Goal: Contribute content

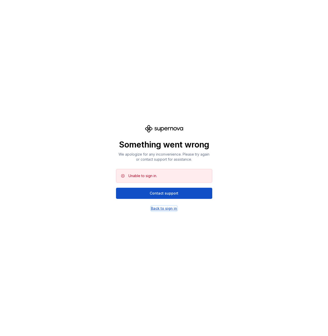
click at [164, 210] on div "Back to sign in" at bounding box center [164, 208] width 26 height 5
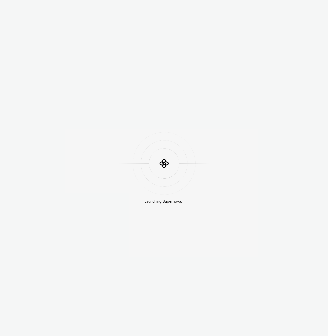
scroll to position [144, 0]
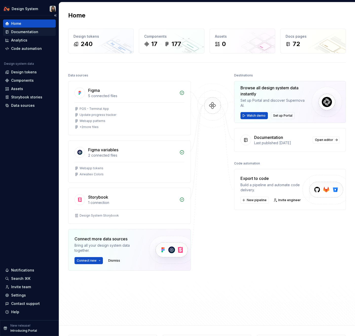
click at [32, 33] on div "Documentation" at bounding box center [24, 31] width 27 height 5
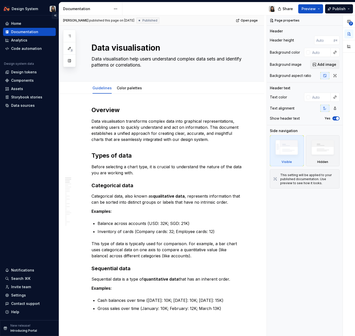
click at [55, 15] on button "Collapse sidebar" at bounding box center [55, 15] width 7 height 7
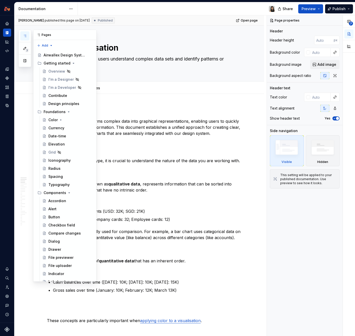
click at [26, 34] on icon "button" at bounding box center [25, 36] width 4 height 4
click at [7, 30] on icon "Documentation" at bounding box center [7, 32] width 5 height 5
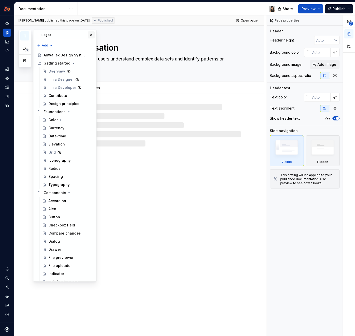
click at [88, 36] on button "button" at bounding box center [91, 34] width 7 height 7
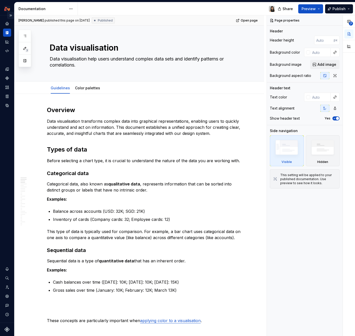
click at [9, 14] on button "Expand sidebar" at bounding box center [10, 15] width 7 height 7
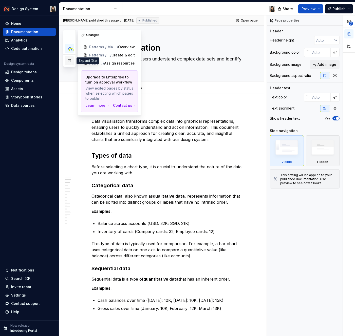
click at [69, 63] on button "button" at bounding box center [69, 60] width 9 height 9
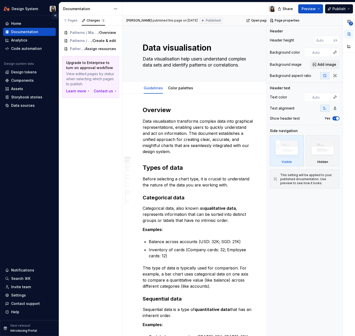
click at [55, 16] on button "Collapse sidebar" at bounding box center [55, 15] width 7 height 7
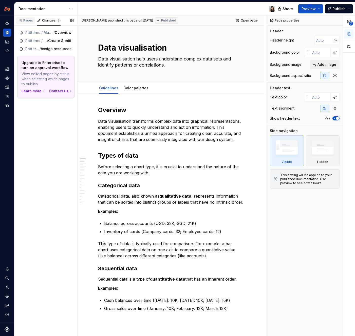
click at [26, 21] on div "Pages" at bounding box center [25, 20] width 15 height 4
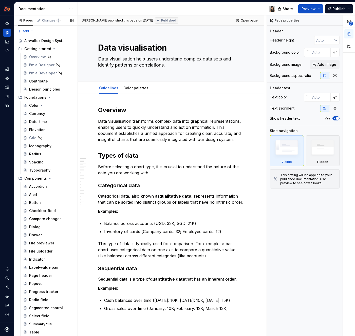
click at [53, 27] on div "Add" at bounding box center [45, 30] width 63 height 9
click at [50, 19] on div "Changes 3" at bounding box center [51, 20] width 18 height 4
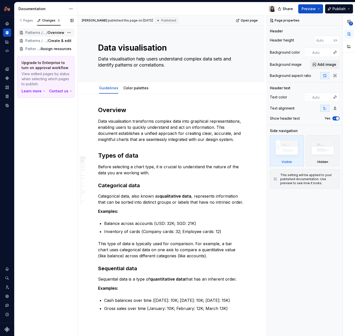
click at [52, 33] on span "Overview" at bounding box center [56, 32] width 17 height 5
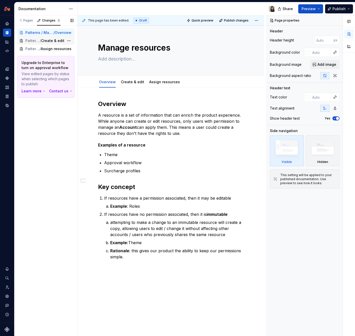
click at [57, 41] on span "Create & edit" at bounding box center [52, 40] width 23 height 5
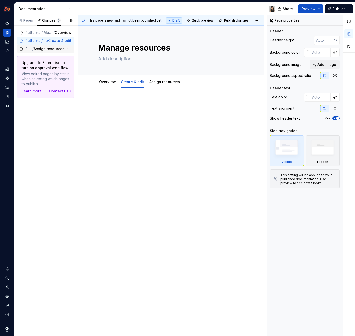
click at [54, 49] on span "Assign resources" at bounding box center [49, 48] width 31 height 5
click at [31, 24] on div "Pages" at bounding box center [25, 20] width 19 height 7
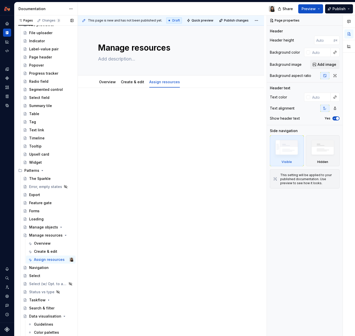
scroll to position [266, 0]
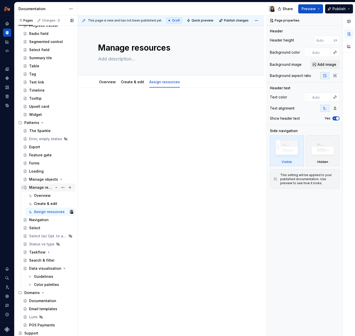
click at [56, 187] on icon "Page tree" at bounding box center [56, 187] width 1 height 1
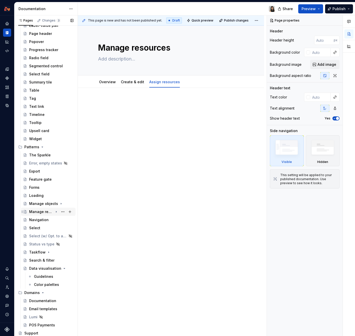
scroll to position [242, 0]
click at [176, 109] on div at bounding box center [171, 109] width 146 height 19
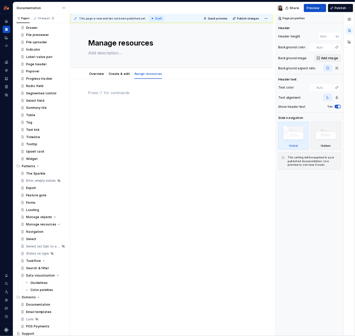
scroll to position [144, 0]
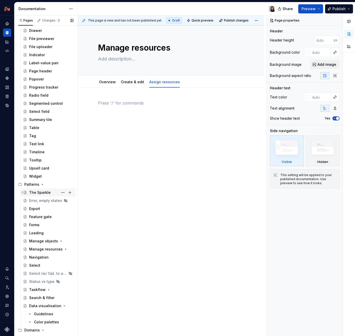
click at [42, 193] on div "The Sparkle" at bounding box center [40, 192] width 22 height 5
click at [59, 192] on button "Page tree" at bounding box center [62, 192] width 7 height 7
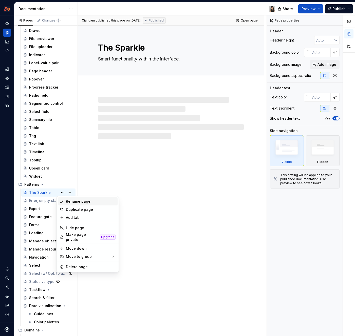
click at [70, 203] on div "Rename page" at bounding box center [91, 201] width 50 height 5
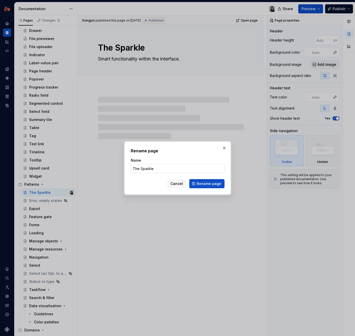
type textarea "*"
type input "Smar"
type textarea "*"
type input "Smart"
type textarea "*"
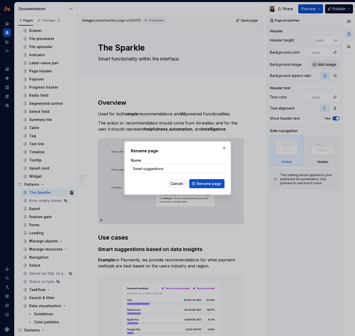
click at [153, 170] on input "Smart suggestions" at bounding box center [178, 168] width 94 height 9
click at [163, 169] on input "Smart suggestions" at bounding box center [178, 168] width 94 height 9
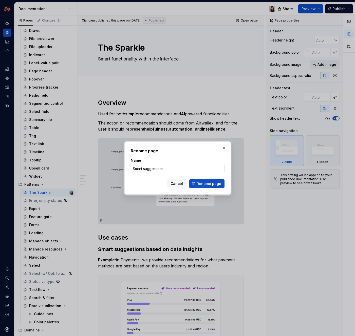
click at [163, 169] on input "Smart suggestions" at bounding box center [178, 168] width 94 height 9
click at [183, 170] on input "Smart suggestions" at bounding box center [178, 168] width 94 height 9
type input "AI and smart suggestions"
click at [217, 183] on span "Rename page" at bounding box center [208, 183] width 25 height 5
type textarea "*"
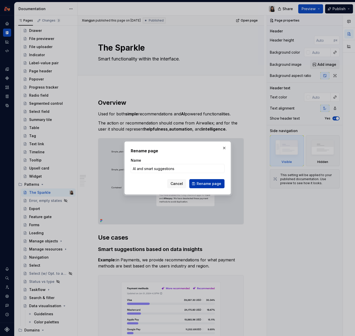
type textarea "AI and smart suggestions"
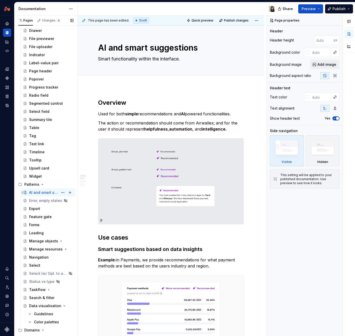
click at [46, 193] on div "AI and smart suggestions" at bounding box center [43, 192] width 29 height 5
click at [145, 61] on textarea "Smart functionality within the interface." at bounding box center [170, 59] width 146 height 8
click at [169, 59] on textarea "Smart functionality within the interface." at bounding box center [170, 59] width 146 height 8
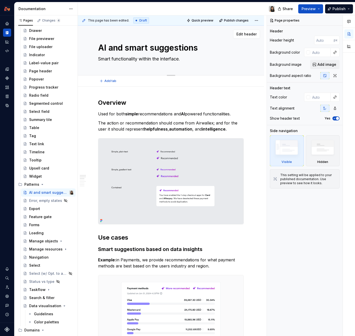
click at [169, 59] on textarea "Smart functionality within the interface." at bounding box center [170, 59] width 146 height 8
paste textarea "Design treatments for AI features should prioritize user understanding, appropr…"
type textarea "*"
type textarea "Design treatments for AI features should prioritize user understanding, appropr…"
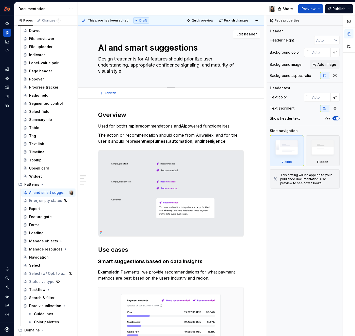
type textarea "*"
type textarea "Design treatments for AI features should prioritize user understanding, appropr…"
type textarea "*"
type textarea "Design treatments for AI features should prioritise user understanding, appropr…"
type textarea "*"
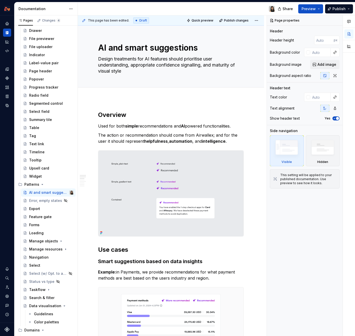
type textarea "Design treatments for AI features should prioritise user understanding, appropr…"
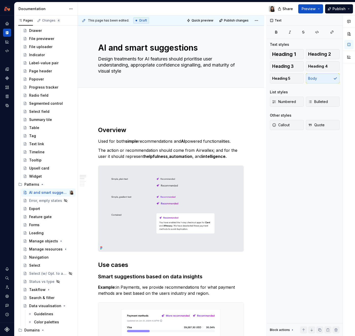
type textarea "*"
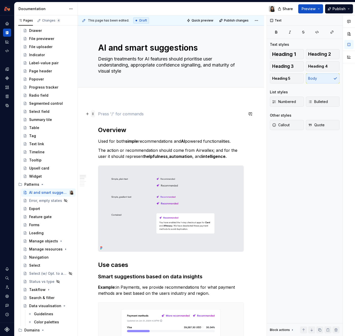
click at [93, 113] on span at bounding box center [93, 113] width 4 height 7
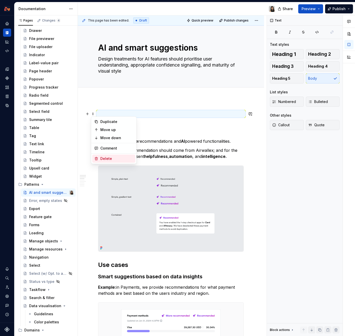
click at [104, 156] on div "Delete" at bounding box center [116, 158] width 33 height 5
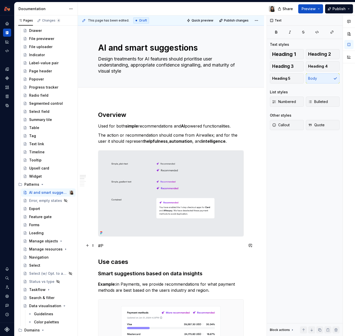
click at [99, 243] on p "#P" at bounding box center [171, 246] width 146 height 6
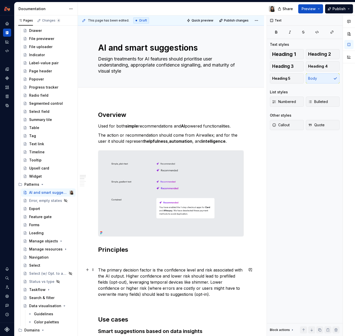
click at [165, 273] on p "The primary decision factor is the confidence level and risk associated with th…" at bounding box center [171, 282] width 146 height 30
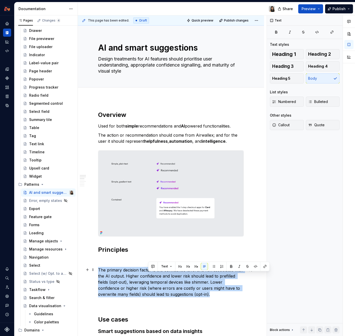
click at [165, 273] on p "The primary decision factor is the confidence level and risk associated with th…" at bounding box center [171, 282] width 146 height 30
click at [184, 281] on p "The primary decision factor is the confidence level and risk associated with th…" at bounding box center [171, 282] width 146 height 30
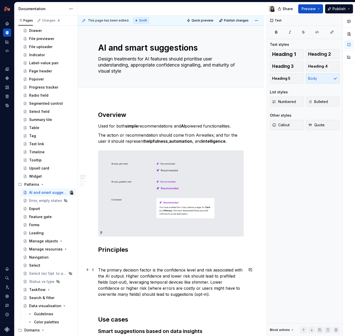
click at [104, 283] on p "The primary decision factor is the confidence level and risk associated with th…" at bounding box center [171, 282] width 146 height 30
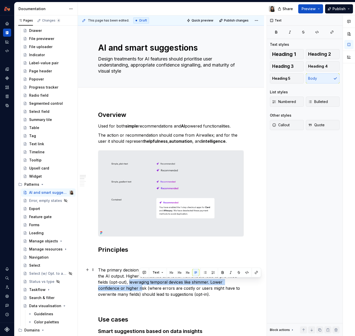
drag, startPoint x: 139, startPoint y: 281, endPoint x: 142, endPoint y: 289, distance: 8.5
click at [142, 289] on p "The primary decision factor is the confidence level and risk associated with th…" at bounding box center [171, 282] width 146 height 30
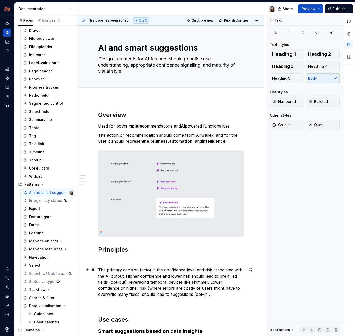
click at [186, 282] on p "The primary decision factor is the confidence level and risk associated with th…" at bounding box center [171, 282] width 146 height 30
click at [208, 282] on p "The primary decision factor is the confidence level and risk associated with th…" at bounding box center [171, 282] width 146 height 30
click at [224, 281] on p "The primary decision factor is the confidence level and risk associated with th…" at bounding box center [171, 282] width 146 height 30
click at [202, 282] on p "The primary decision factor is the confidence level and risk associated with th…" at bounding box center [171, 282] width 146 height 30
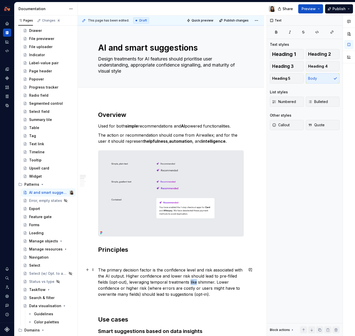
click at [202, 282] on p "The primary decision factor is the confidence level and risk associated with th…" at bounding box center [171, 282] width 146 height 30
click at [212, 283] on p "The primary decision factor is the confidence level and risk associated with th…" at bounding box center [171, 282] width 146 height 30
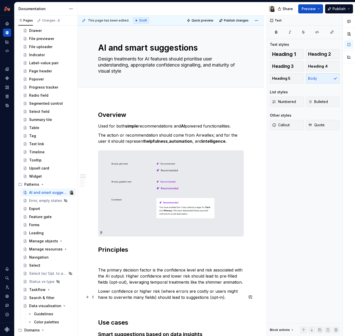
click at [199, 301] on p "Lower confidence or higher risk (where errors are costly or users might have to…" at bounding box center [171, 294] width 146 height 12
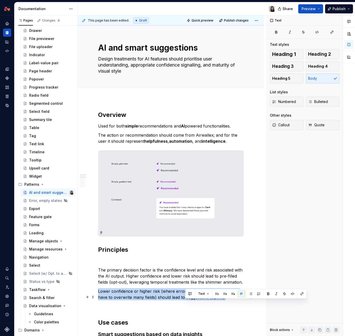
click at [199, 301] on p "Lower confidence or higher risk (where errors are costly or users might have to…" at bounding box center [171, 294] width 146 height 12
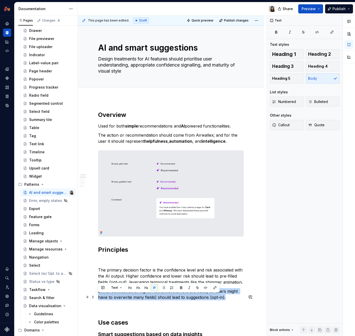
click at [199, 301] on p "Lower confidence or higher risk (where errors are costly or users might have to…" at bounding box center [171, 294] width 146 height 12
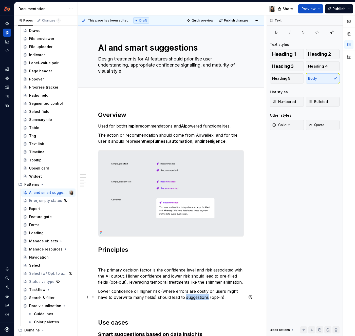
click at [199, 301] on p "Lower confidence or higher risk (where errors are costly or users might have to…" at bounding box center [171, 294] width 146 height 12
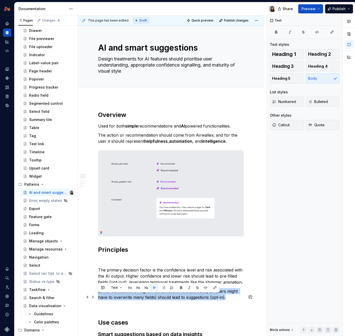
click at [199, 301] on p "Lower confidence or higher risk (where errors are costly or users might have to…" at bounding box center [171, 294] width 146 height 12
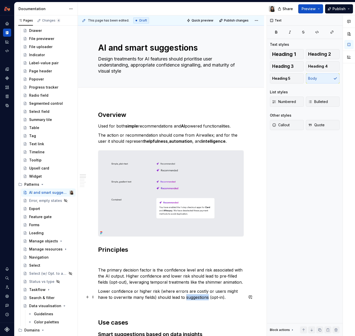
click at [199, 301] on p "Lower confidence or higher risk (where errors are costly or users might have to…" at bounding box center [171, 294] width 146 height 12
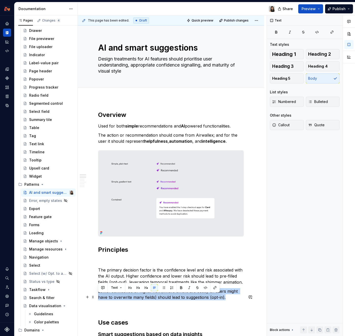
click at [199, 301] on p "Lower confidence or higher risk (where errors are costly or users might have to…" at bounding box center [171, 294] width 146 height 12
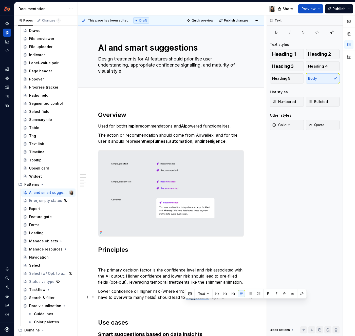
click at [199, 301] on p "Lower confidence or higher risk (where errors are costly or users might have to…" at bounding box center [171, 294] width 146 height 12
click at [172, 298] on p "Lower confidence or higher risk (where errors are costly or users might have to…" at bounding box center [171, 294] width 146 height 12
click at [209, 301] on p "Lower confidence or higher risk (where errors are costly or users might have to…" at bounding box center [171, 294] width 146 height 12
click at [203, 301] on p "Lower confidence or higher risk (where errors are costly or users might have to…" at bounding box center [171, 294] width 146 height 12
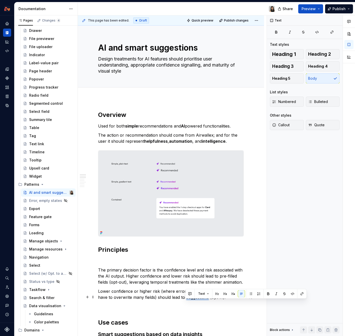
click at [203, 301] on p "Lower confidence or higher risk (where errors are costly or users might have to…" at bounding box center [171, 294] width 146 height 12
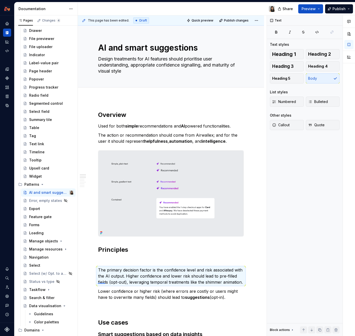
drag, startPoint x: 98, startPoint y: 283, endPoint x: 105, endPoint y: 283, distance: 7.3
click at [105, 283] on div "This page has been edited. Draft Quick preview Publish changes AI and smart sug…" at bounding box center [172, 175] width 189 height 321
click at [105, 283] on p "The primary decision factor is the confidence level and risk associated with th…" at bounding box center [171, 276] width 146 height 18
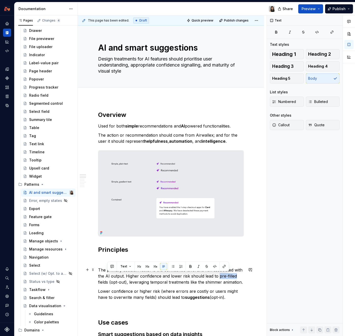
drag, startPoint x: 227, startPoint y: 277, endPoint x: 107, endPoint y: 281, distance: 119.8
click at [107, 281] on p "The primary decision factor is the confidence level and risk associated with th…" at bounding box center [171, 276] width 146 height 18
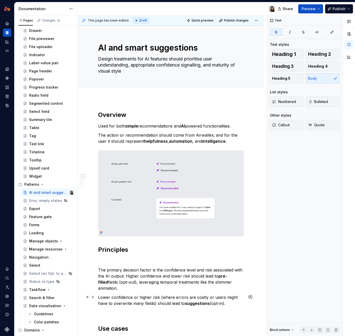
click at [210, 305] on p "Lower confidence or higher risk (where errors are costly or users might have to…" at bounding box center [171, 300] width 146 height 12
drag, startPoint x: 232, startPoint y: 304, endPoint x: 211, endPoint y: 304, distance: 21.0
click at [211, 304] on strong "suggestions below fields" at bounding box center [161, 306] width 126 height 11
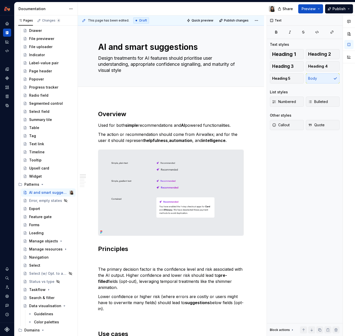
click at [152, 280] on p "The primary decision factor is the confidence level and risk associated with th…" at bounding box center [171, 278] width 146 height 24
click at [156, 294] on p "Lower confidence or higher risk (where errors are costly or users might have to…" at bounding box center [171, 303] width 146 height 18
click at [157, 300] on p "Lower confidence or higher risk (where errors are costly or users might have to…" at bounding box center [171, 303] width 146 height 18
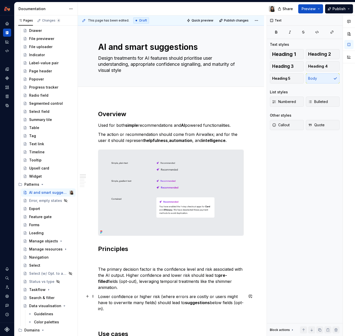
click at [161, 307] on p "Lower confidence or higher risk (where errors are costly or users might have to…" at bounding box center [171, 303] width 146 height 18
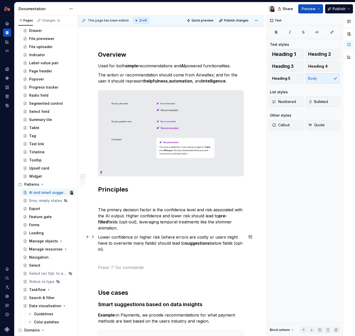
scroll to position [61, 0]
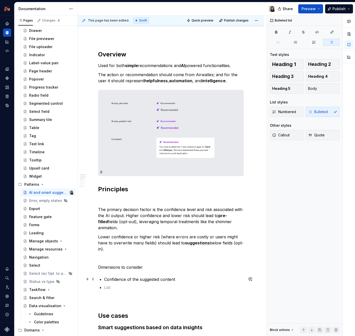
click at [167, 278] on p "Confidence of the suggested content" at bounding box center [173, 279] width 139 height 6
click at [153, 285] on p at bounding box center [173, 288] width 139 height 6
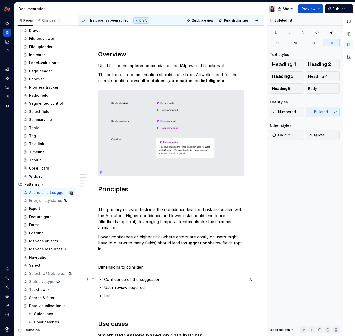
click at [167, 282] on p "Confidence of the suggestion" at bounding box center [173, 279] width 139 height 6
click at [155, 295] on p at bounding box center [173, 296] width 139 height 6
click at [156, 296] on p "Nature of the suggestion: interpretation / generative, or is it transcription" at bounding box center [173, 299] width 139 height 12
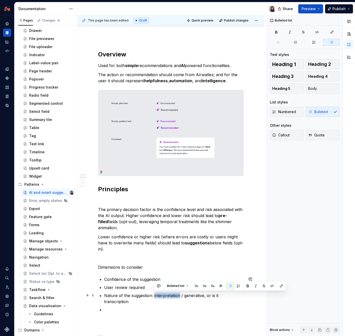
click at [156, 296] on p "Nature of the suggestion: interpretation / generative, or is it transcription" at bounding box center [173, 299] width 139 height 12
click at [155, 300] on ul "Confidence of the suggestion User review required Nature of the suggestion: int…" at bounding box center [173, 294] width 139 height 36
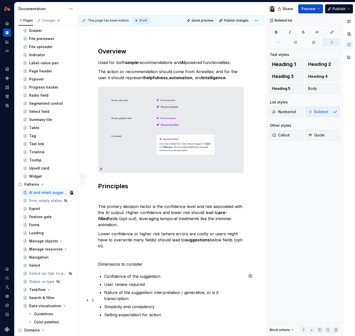
click at [129, 304] on p "Simplicity and consistency" at bounding box center [173, 307] width 139 height 6
click at [178, 304] on p "Setting expectation for action" at bounding box center [173, 307] width 139 height 6
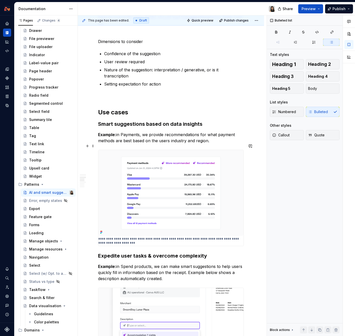
scroll to position [291, 0]
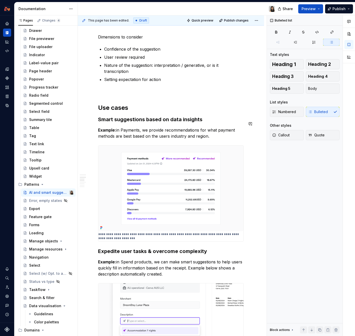
click at [134, 117] on div "Overview Used for both simple recommendations and AI powered functionalities. T…" at bounding box center [171, 248] width 146 height 856
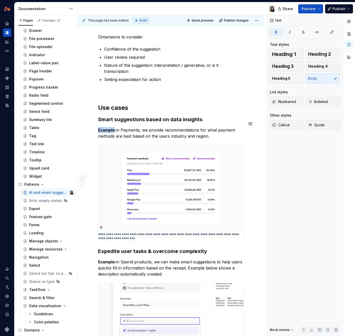
click at [134, 117] on div "Overview Used for both simple recommendations and AI powered functionalities. T…" at bounding box center [171, 248] width 146 height 856
click at [134, 117] on button "button" at bounding box center [137, 114] width 7 height 7
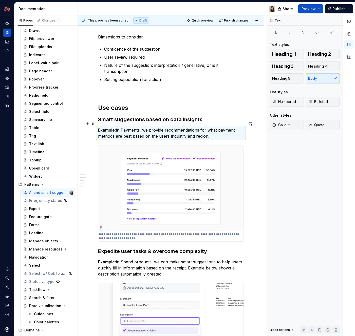
click at [132, 127] on p "Example: in Payments, we provide recommendations for what payment methods are b…" at bounding box center [171, 133] width 146 height 12
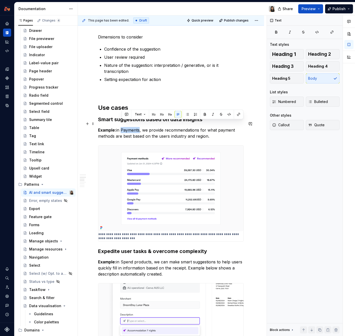
click at [132, 127] on p "Example: in Payments, we provide recommendations for what payment methods are b…" at bounding box center [171, 133] width 146 height 12
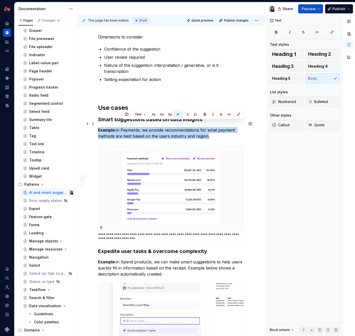
click at [132, 127] on p "Example: in Payments, we provide recommendations for what payment methods are b…" at bounding box center [171, 133] width 146 height 12
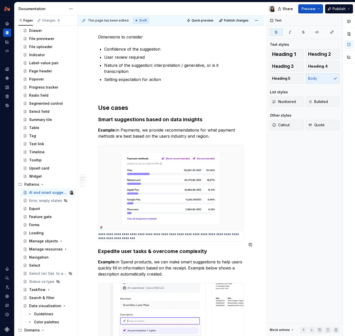
click at [136, 249] on div "Overview Used for both simple recommendations and AI powered functionalities. T…" at bounding box center [171, 248] width 146 height 856
click at [136, 249] on button "button" at bounding box center [137, 246] width 7 height 7
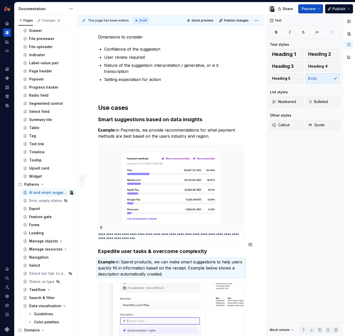
click at [161, 238] on div "Overview Used for both simple recommendations and AI powered functionalities. T…" at bounding box center [171, 248] width 146 height 856
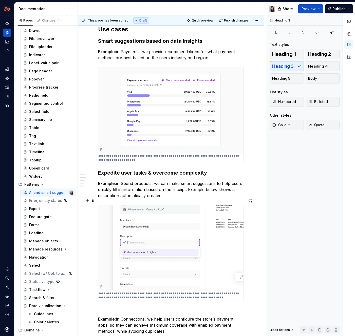
scroll to position [370, 0]
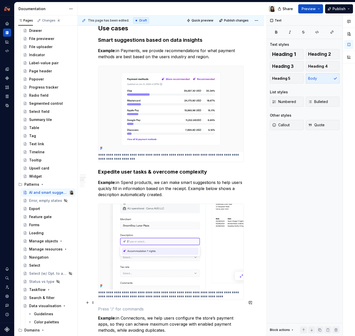
click at [133, 306] on p at bounding box center [171, 309] width 146 height 6
click at [115, 168] on h3 "Expedite user tasks & overcome complexity" at bounding box center [171, 171] width 146 height 7
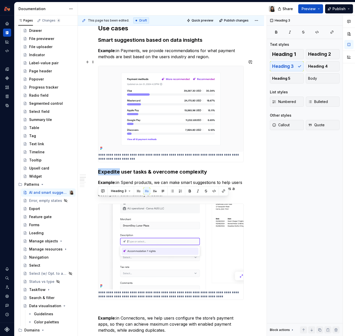
scroll to position [269, 0]
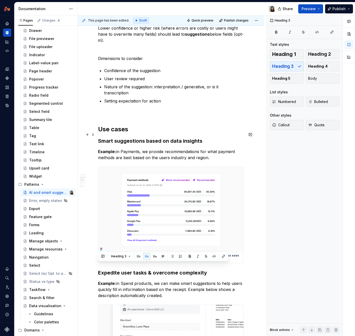
click at [124, 137] on h3 "Smart suggestions based on data insights" at bounding box center [171, 140] width 146 height 7
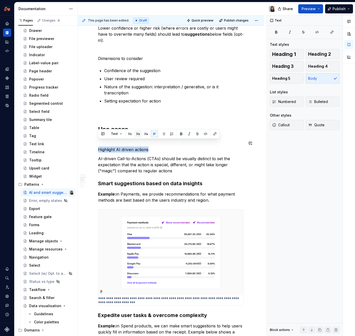
click at [138, 136] on button "button" at bounding box center [137, 133] width 7 height 7
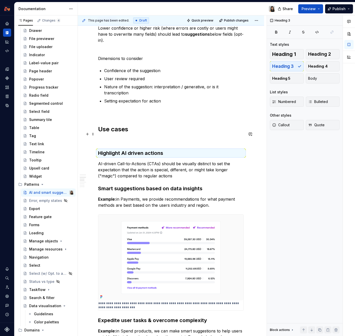
click at [156, 137] on p at bounding box center [171, 140] width 146 height 6
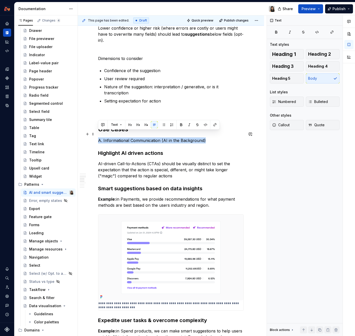
click at [177, 137] on p "A. Informational Communication (AI in the Background)" at bounding box center [171, 140] width 146 height 6
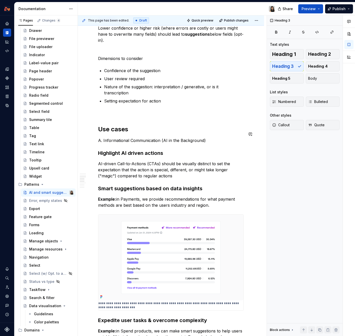
click at [125, 142] on div "Overview Used for both simple recommendations and AI powered functionalities. T…" at bounding box center [171, 294] width 146 height 904
click at [105, 126] on strong "Use cases" at bounding box center [113, 129] width 30 height 7
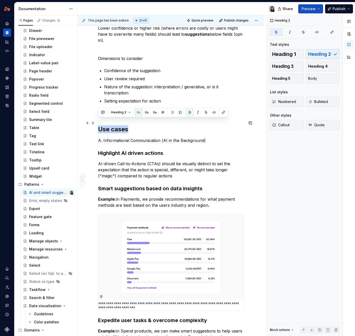
click at [105, 126] on strong "Use cases" at bounding box center [113, 129] width 30 height 7
copy strong "Use cases"
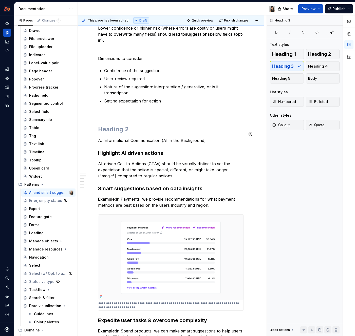
click at [108, 140] on div "Overview Used for both simple recommendations and AI powered functionalities. T…" at bounding box center [171, 294] width 146 height 904
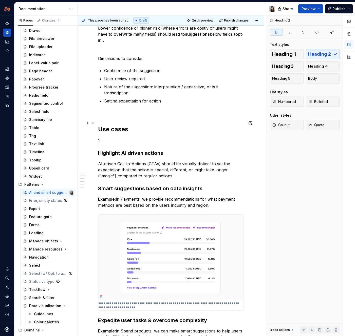
click at [109, 126] on strong "Use cases" at bounding box center [113, 129] width 30 height 7
click at [109, 129] on div "Overview Used for both simple recommendations and AI powered functionalities. T…" at bounding box center [171, 294] width 146 height 904
click at [109, 137] on p "1" at bounding box center [171, 140] width 146 height 6
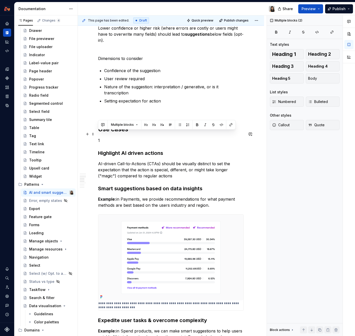
click at [109, 137] on p "1" at bounding box center [171, 140] width 146 height 6
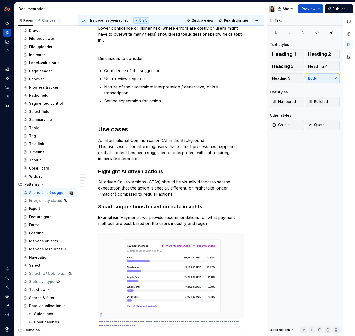
click at [142, 137] on p "A. Informational Communication (AI in the Background) This use case is for info…" at bounding box center [171, 149] width 146 height 24
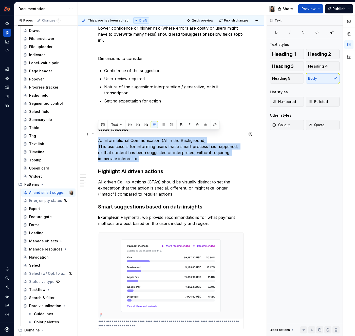
click at [142, 137] on p "A. Informational Communication (AI in the Background) This use case is for info…" at bounding box center [171, 149] width 146 height 24
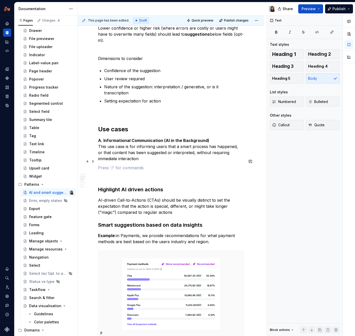
click at [176, 165] on p at bounding box center [171, 168] width 146 height 6
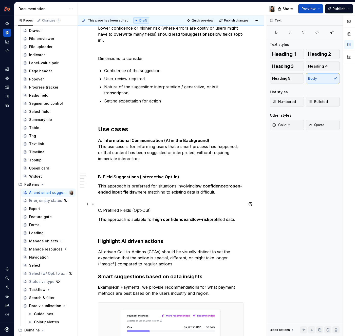
click at [145, 207] on p "C. Prefilled Fields (Opt-Out)" at bounding box center [171, 210] width 146 height 6
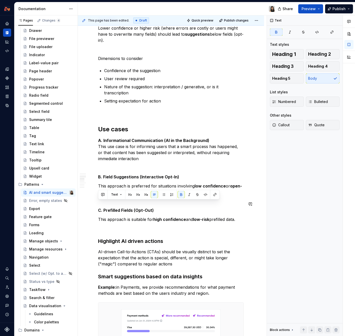
click at [145, 208] on strong "C. Prefilled Fields (Opt-Out)" at bounding box center [126, 210] width 56 height 5
click at [138, 226] on p at bounding box center [171, 229] width 146 height 6
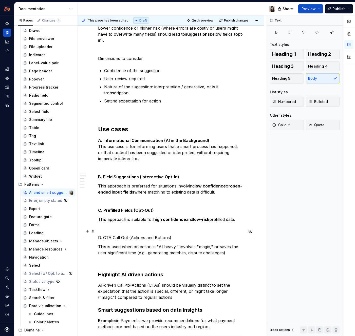
click at [122, 235] on p "D. CTA Call Out (Actions and Buttons)" at bounding box center [171, 238] width 146 height 6
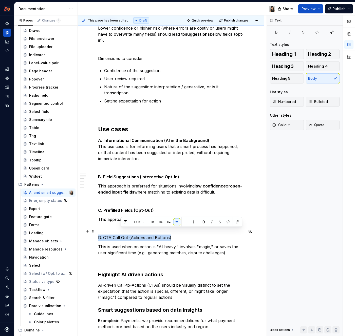
click at [122, 235] on p "D. CTA Call Out (Actions and Buttons)" at bounding box center [171, 238] width 146 height 6
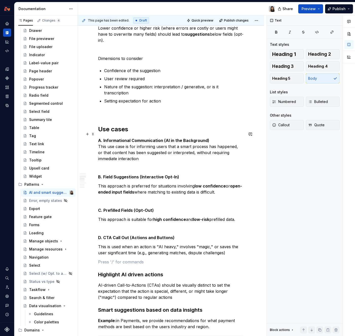
click at [142, 146] on p "A. Informational Communication (AI in the Background) This use case is for info…" at bounding box center [171, 149] width 146 height 24
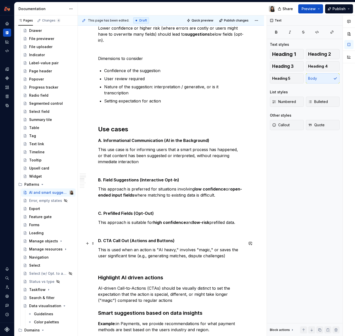
click at [144, 247] on p "This is used when an action is "AI heavy," involves "magic," or saves the user …" at bounding box center [171, 253] width 146 height 12
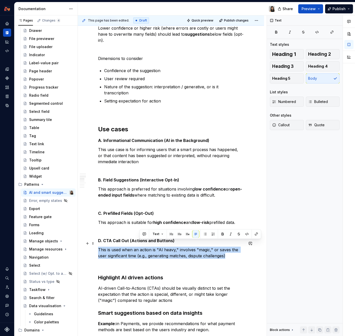
click at [144, 247] on p "This is used when an action is "AI heavy," involves "magic," or saves the user …" at bounding box center [171, 253] width 146 height 12
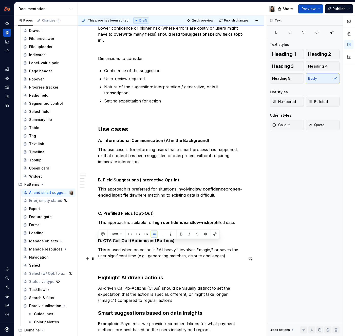
click at [149, 262] on p at bounding box center [171, 265] width 146 height 6
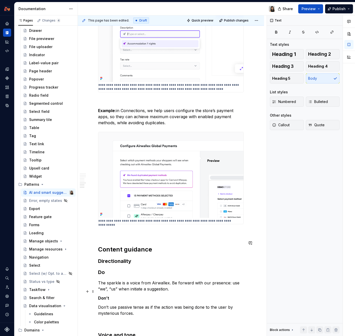
scroll to position [946, 0]
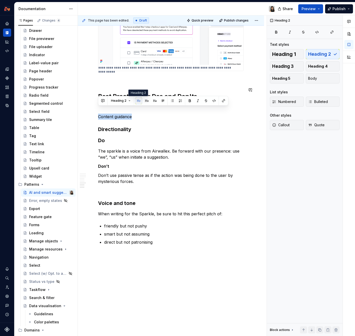
click at [140, 102] on button "button" at bounding box center [138, 100] width 7 height 7
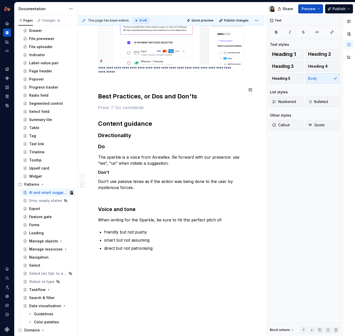
click at [140, 105] on p at bounding box center [171, 108] width 146 height 6
click at [167, 105] on p at bounding box center [171, 108] width 146 height 6
click at [137, 105] on p at bounding box center [171, 108] width 146 height 6
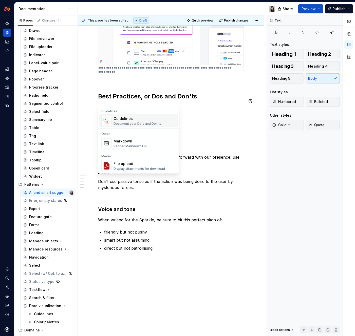
click at [140, 117] on div "Guidelines" at bounding box center [137, 118] width 49 height 5
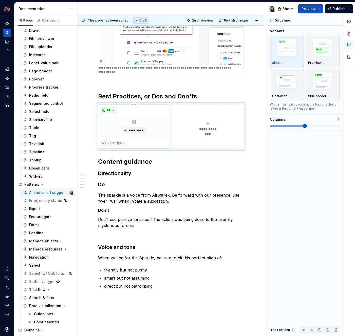
type textarea "*"
click at [126, 140] on p at bounding box center [133, 143] width 67 height 6
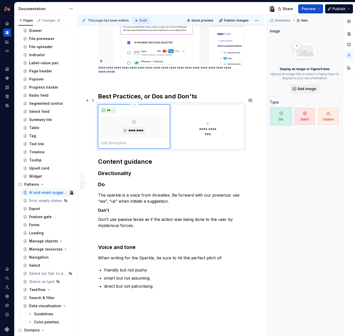
click at [125, 140] on p at bounding box center [133, 143] width 67 height 6
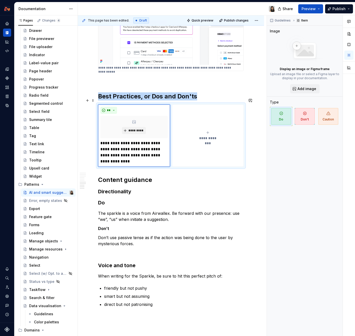
click at [209, 136] on button "**********" at bounding box center [208, 136] width 72 height 62
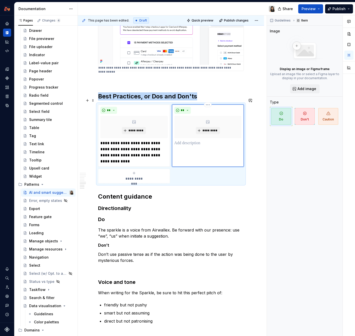
click at [193, 143] on div "** *********" at bounding box center [208, 136] width 72 height 62
click at [190, 140] on p at bounding box center [207, 143] width 67 height 6
click at [137, 171] on div "**********" at bounding box center [133, 176] width 67 height 10
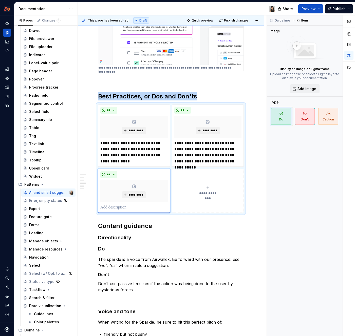
click at [117, 205] on p at bounding box center [133, 208] width 67 height 6
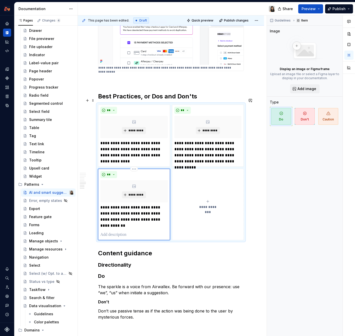
click at [122, 205] on p "**********" at bounding box center [133, 217] width 67 height 24
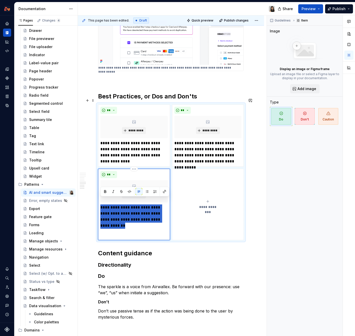
click at [122, 205] on p "**********" at bounding box center [133, 217] width 67 height 24
click at [134, 218] on p "**********" at bounding box center [133, 217] width 67 height 24
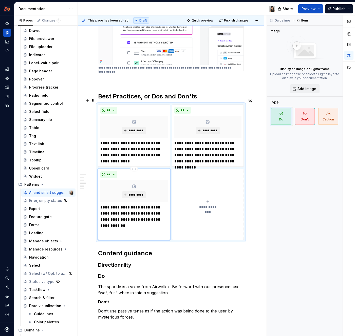
click at [134, 232] on p at bounding box center [133, 235] width 67 height 6
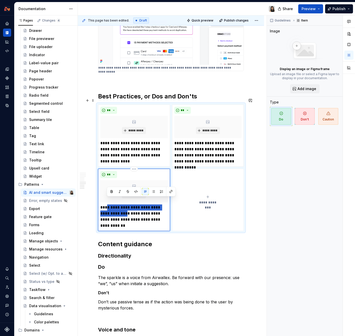
drag, startPoint x: 107, startPoint y: 201, endPoint x: 116, endPoint y: 206, distance: 10.9
click at [116, 206] on p "**********" at bounding box center [133, 217] width 67 height 24
click at [200, 200] on span "**********" at bounding box center [207, 202] width 23 height 5
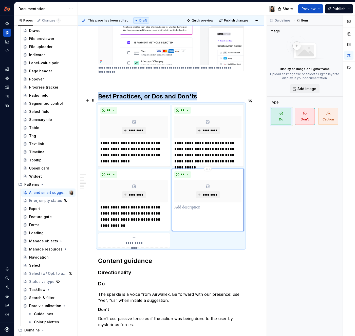
click at [186, 205] on p at bounding box center [207, 208] width 67 height 6
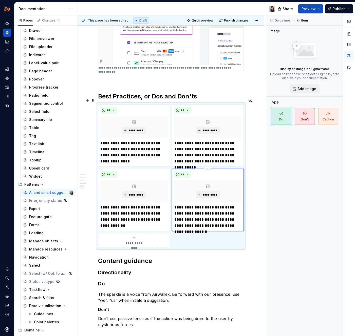
click at [186, 205] on p "**********" at bounding box center [207, 217] width 67 height 24
drag, startPoint x: 232, startPoint y: 202, endPoint x: 225, endPoint y: 202, distance: 6.8
click at [225, 205] on p "**********" at bounding box center [207, 217] width 67 height 24
click at [136, 241] on span "**********" at bounding box center [133, 243] width 23 height 5
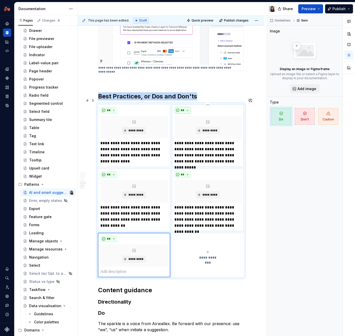
click at [189, 107] on button "**" at bounding box center [182, 110] width 17 height 7
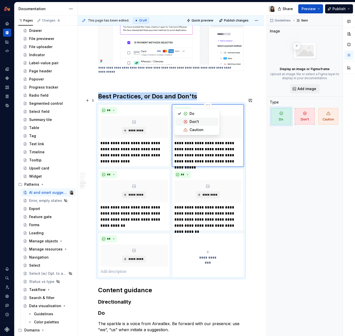
click at [192, 122] on div "Don't" at bounding box center [193, 121] width 9 height 5
click at [186, 171] on button "**" at bounding box center [182, 174] width 17 height 7
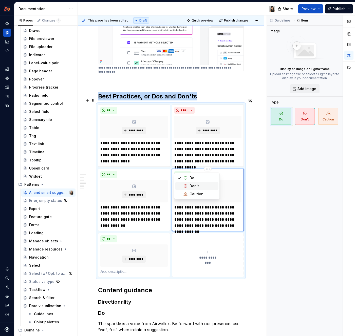
click at [187, 185] on div "Suggestions" at bounding box center [185, 186] width 4 height 4
click at [113, 269] on p at bounding box center [133, 272] width 67 height 6
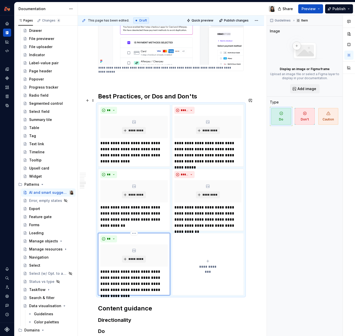
click at [113, 269] on p "**********" at bounding box center [133, 281] width 67 height 24
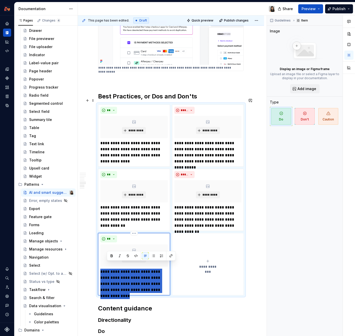
click at [113, 269] on p "**********" at bounding box center [133, 281] width 67 height 24
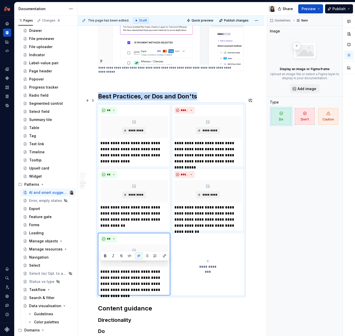
click at [204, 259] on div "**********" at bounding box center [207, 264] width 67 height 10
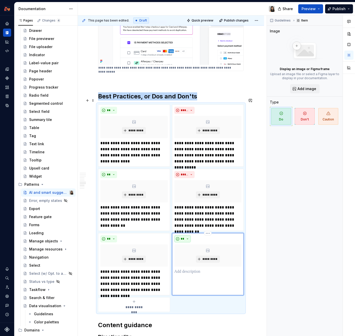
click at [186, 235] on button "**" at bounding box center [182, 238] width 17 height 7
click at [187, 251] on div "Suggestions" at bounding box center [185, 250] width 4 height 4
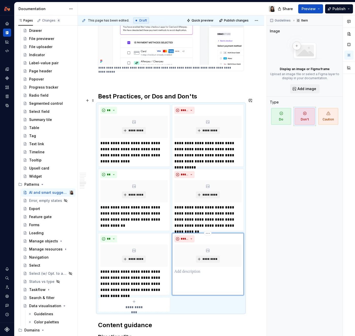
click at [189, 269] on p at bounding box center [207, 272] width 67 height 6
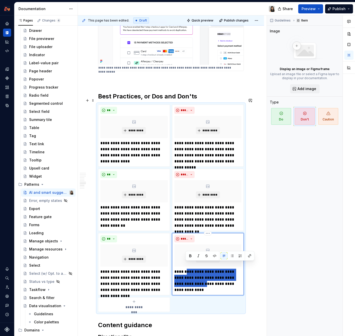
drag, startPoint x: 186, startPoint y: 266, endPoint x: 192, endPoint y: 280, distance: 15.4
click at [192, 280] on p "**********" at bounding box center [207, 281] width 67 height 24
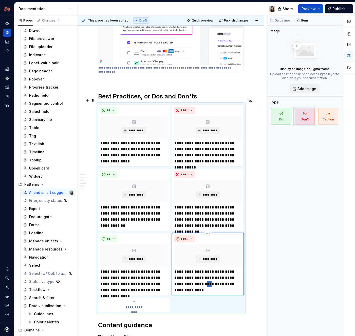
click at [192, 280] on p "**********" at bounding box center [207, 281] width 67 height 24
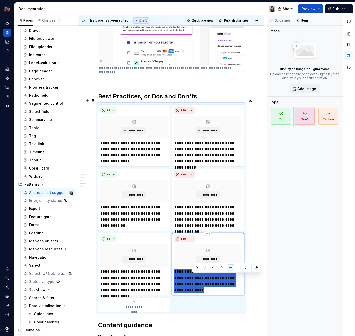
click at [192, 280] on p "**********" at bounding box center [207, 281] width 67 height 24
click at [202, 282] on p "**********" at bounding box center [207, 281] width 67 height 24
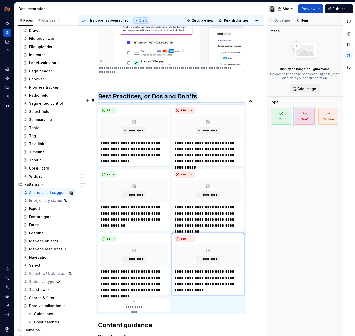
click at [144, 305] on span "**********" at bounding box center [133, 307] width 23 height 5
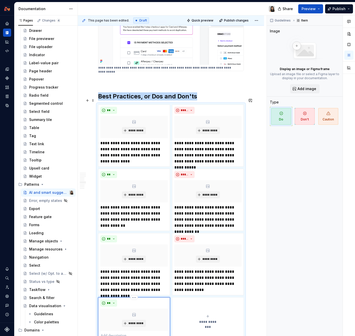
click at [127, 333] on p at bounding box center [133, 336] width 67 height 6
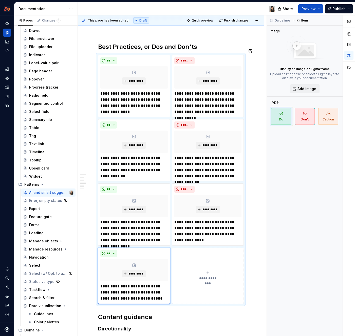
scroll to position [996, 0]
click at [209, 276] on span "**********" at bounding box center [207, 278] width 23 height 5
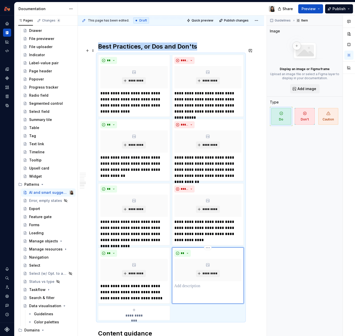
click at [202, 283] on p at bounding box center [207, 286] width 67 height 6
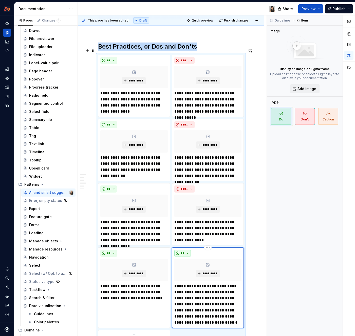
click at [182, 251] on span "**" at bounding box center [183, 253] width 4 height 4
click at [186, 264] on div "Suggestions" at bounding box center [185, 265] width 4 height 4
click at [191, 283] on p "**********" at bounding box center [207, 304] width 67 height 43
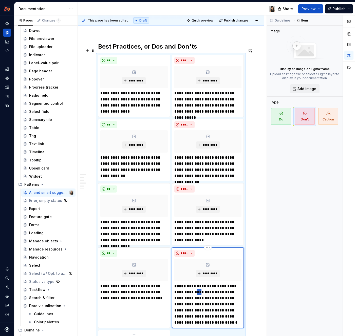
click at [191, 283] on p "**********" at bounding box center [207, 304] width 67 height 43
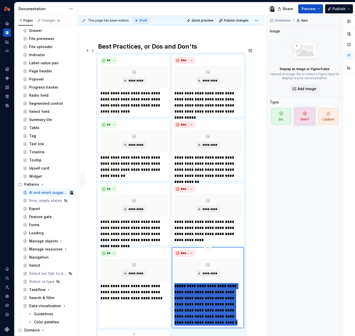
click at [191, 283] on p "**********" at bounding box center [207, 304] width 67 height 43
click at [201, 294] on p "**********" at bounding box center [207, 304] width 67 height 43
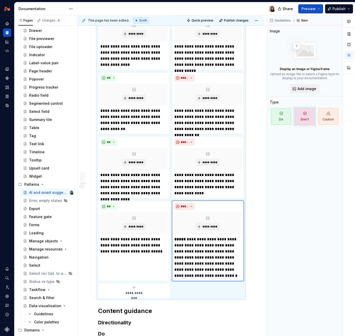
scroll to position [1043, 0]
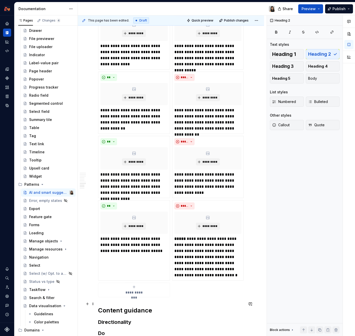
click at [176, 308] on h2 "Content guidance" at bounding box center [171, 311] width 146 height 8
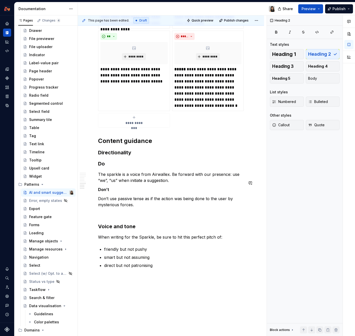
scroll to position [1212, 0]
click at [328, 7] on span "Publish" at bounding box center [338, 8] width 13 height 5
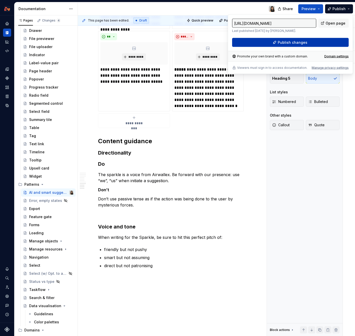
click at [299, 38] on button "Publish changes" at bounding box center [290, 42] width 116 height 9
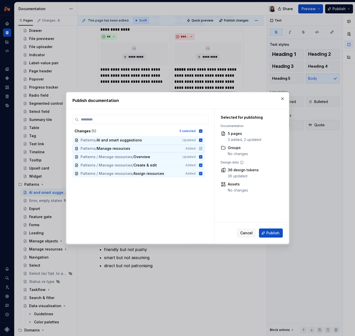
click at [199, 149] on icon at bounding box center [200, 148] width 3 height 3
click at [253, 235] on button "Cancel" at bounding box center [246, 233] width 19 height 9
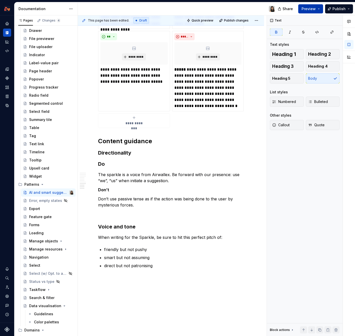
click at [321, 9] on button "Preview" at bounding box center [310, 8] width 25 height 9
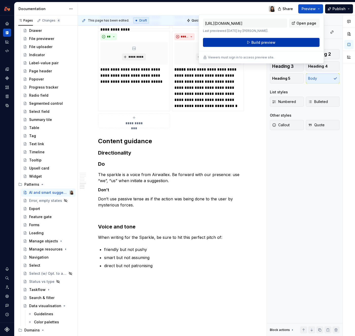
click at [281, 45] on button "Build preview" at bounding box center [261, 42] width 116 height 9
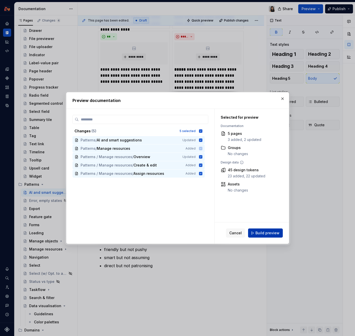
click at [274, 234] on span "Build preview" at bounding box center [267, 233] width 24 height 5
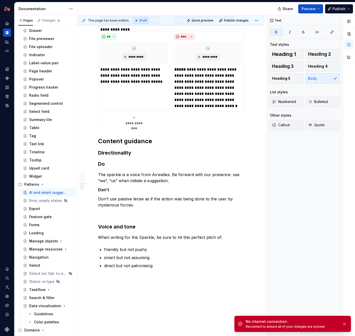
type textarea "*"
